Goal: Check status: Check status

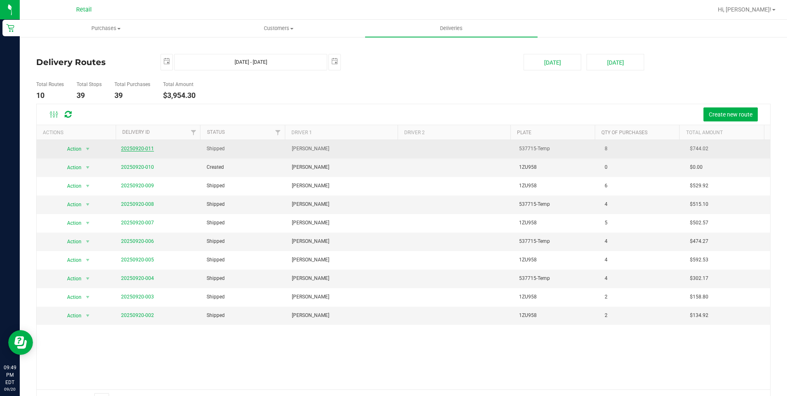
click at [129, 147] on link "20250920-011" at bounding box center [137, 149] width 33 height 6
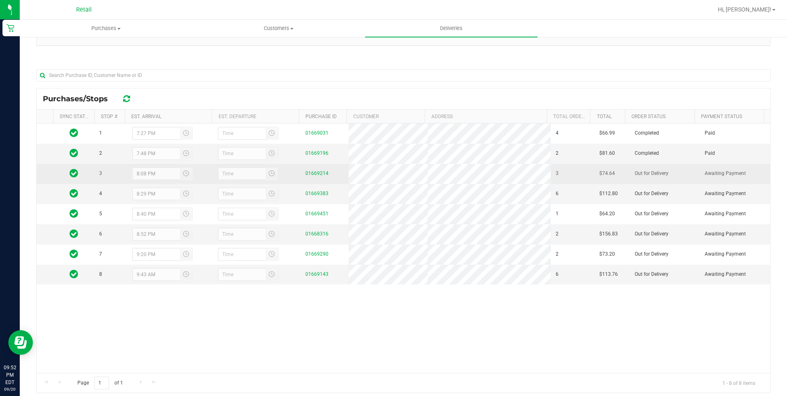
scroll to position [113, 0]
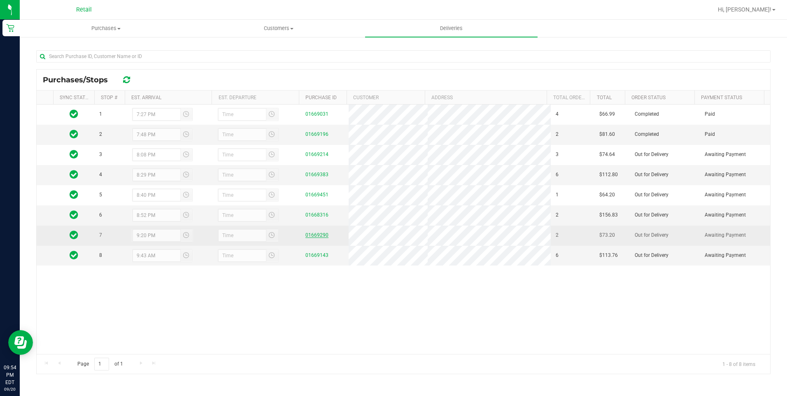
drag, startPoint x: 319, startPoint y: 233, endPoint x: 312, endPoint y: 235, distance: 7.4
click at [318, 233] on div "01669290" at bounding box center [324, 235] width 38 height 8
click at [312, 235] on link "01669290" at bounding box center [316, 235] width 23 height 6
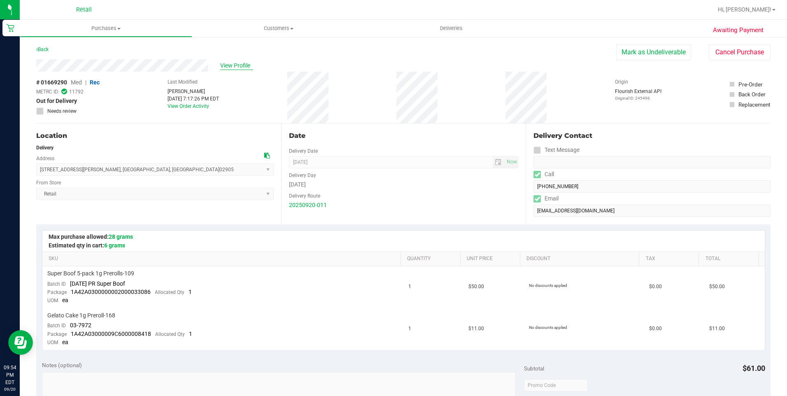
click at [231, 67] on span "View Profile" at bounding box center [236, 65] width 33 height 9
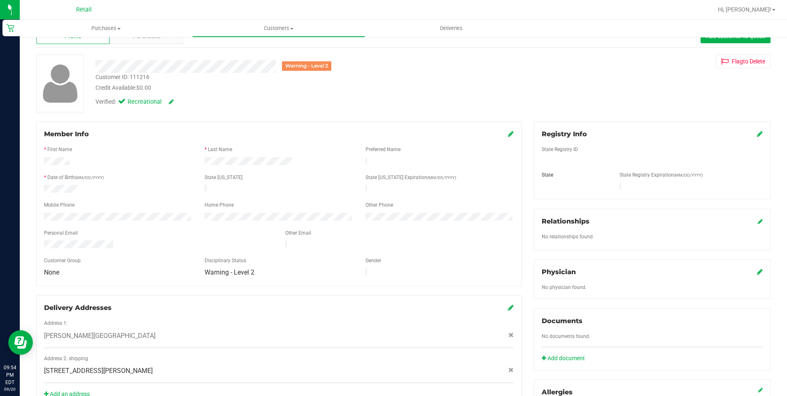
scroll to position [41, 0]
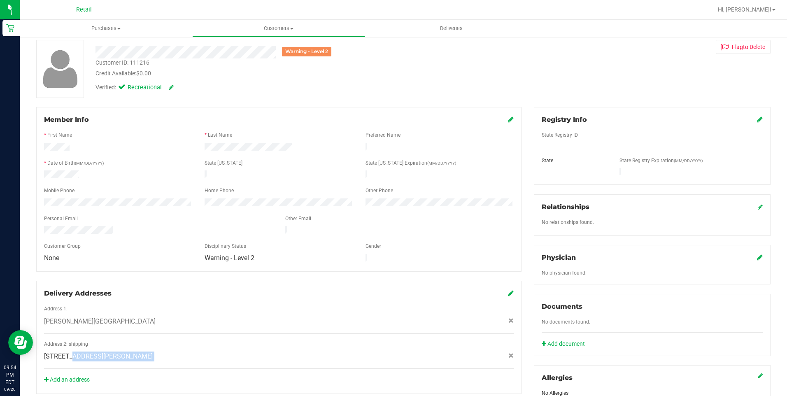
drag, startPoint x: 48, startPoint y: 348, endPoint x: 171, endPoint y: 358, distance: 123.0
click at [171, 358] on div "Address 2: shipping [STREET_ADDRESS][PERSON_NAME]" at bounding box center [279, 354] width 470 height 29
drag, startPoint x: 44, startPoint y: 347, endPoint x: 187, endPoint y: 368, distance: 144.7
click at [187, 368] on div "Delivery Addresses Address 1: [PERSON_NAME][GEOGRAPHIC_DATA] Address 2: shippin…" at bounding box center [278, 337] width 485 height 113
click at [95, 352] on span "[STREET_ADDRESS][PERSON_NAME]" at bounding box center [98, 357] width 109 height 10
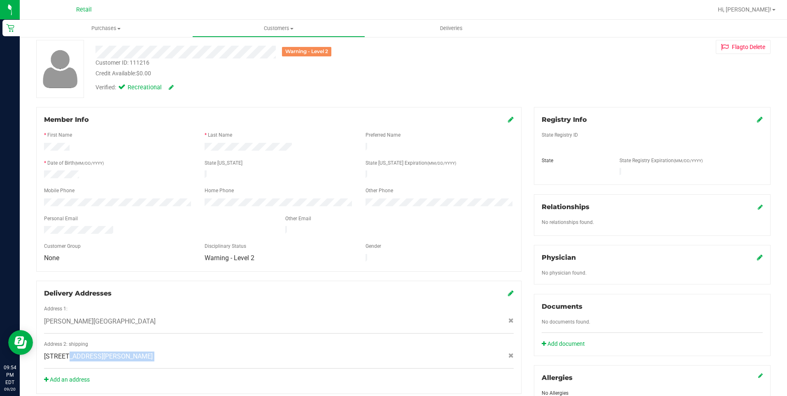
drag, startPoint x: 45, startPoint y: 347, endPoint x: 154, endPoint y: 356, distance: 109.1
click at [154, 356] on div "Address 2: shipping [STREET_ADDRESS][PERSON_NAME]" at bounding box center [279, 354] width 470 height 29
drag, startPoint x: 154, startPoint y: 356, endPoint x: 149, endPoint y: 349, distance: 8.6
copy div "[STREET_ADDRESS][PERSON_NAME]"
click at [447, 26] on span "Deliveries" at bounding box center [451, 28] width 45 height 7
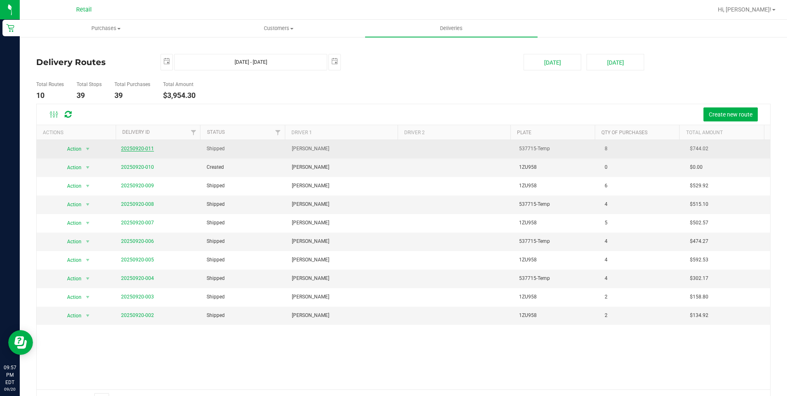
click at [131, 146] on link "20250920-011" at bounding box center [137, 149] width 33 height 6
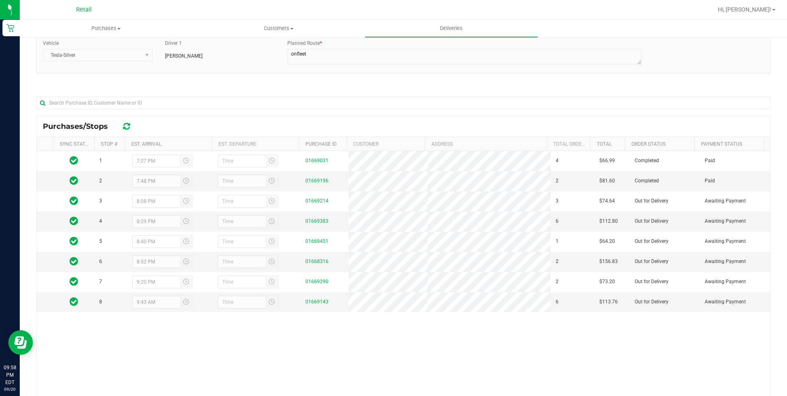
scroll to position [113, 0]
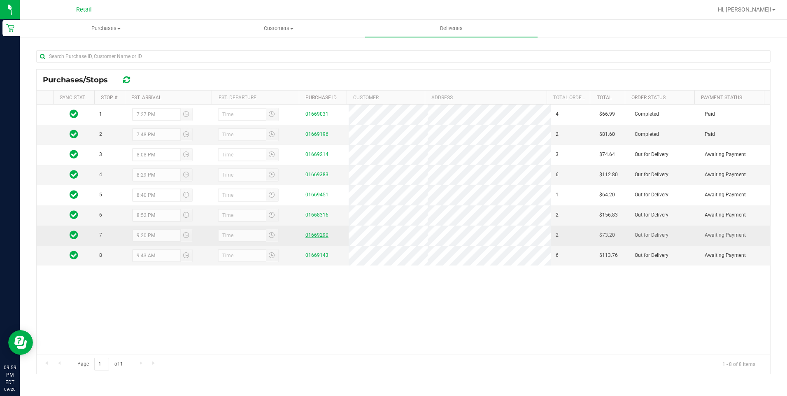
click at [314, 237] on link "01669290" at bounding box center [316, 235] width 23 height 6
